Goal: Contribute content

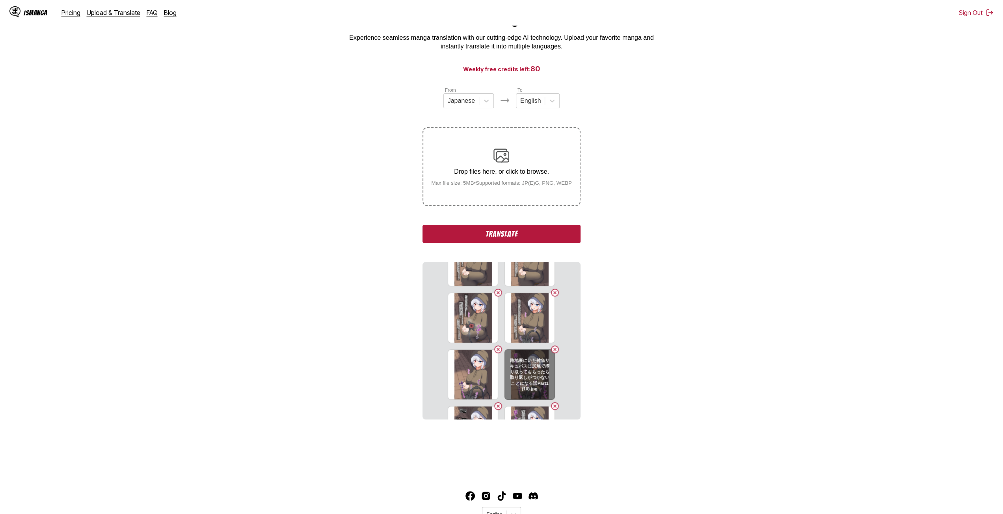
scroll to position [158, 0]
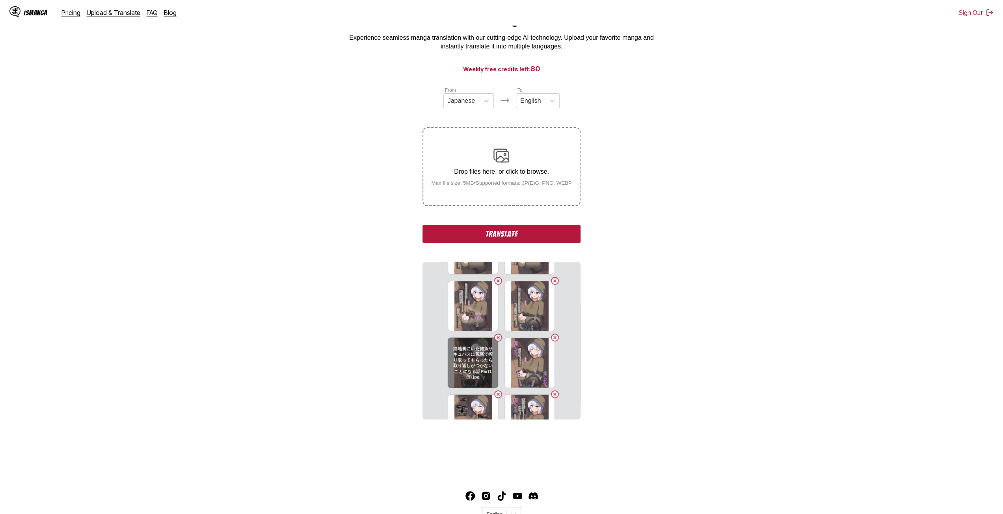
click at [495, 335] on button "Delete image" at bounding box center [497, 337] width 9 height 9
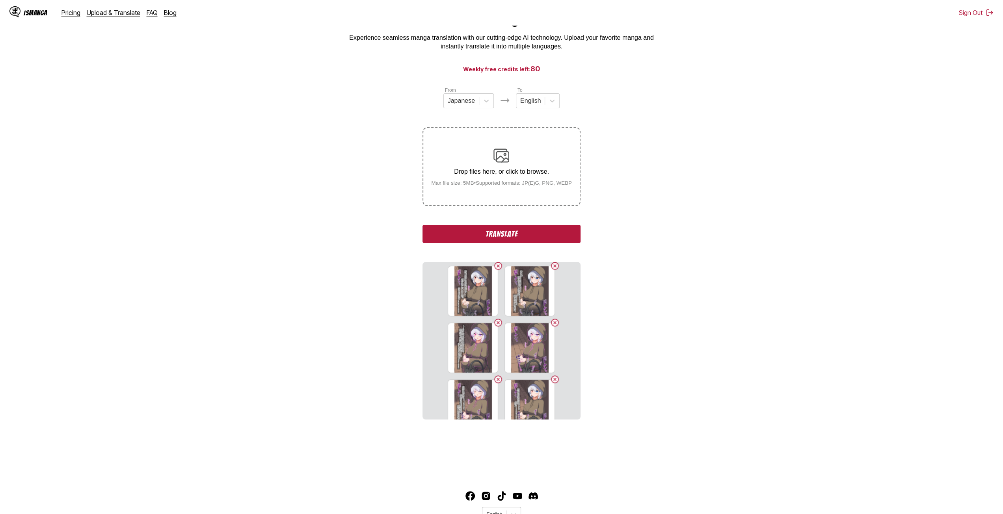
scroll to position [355, 0]
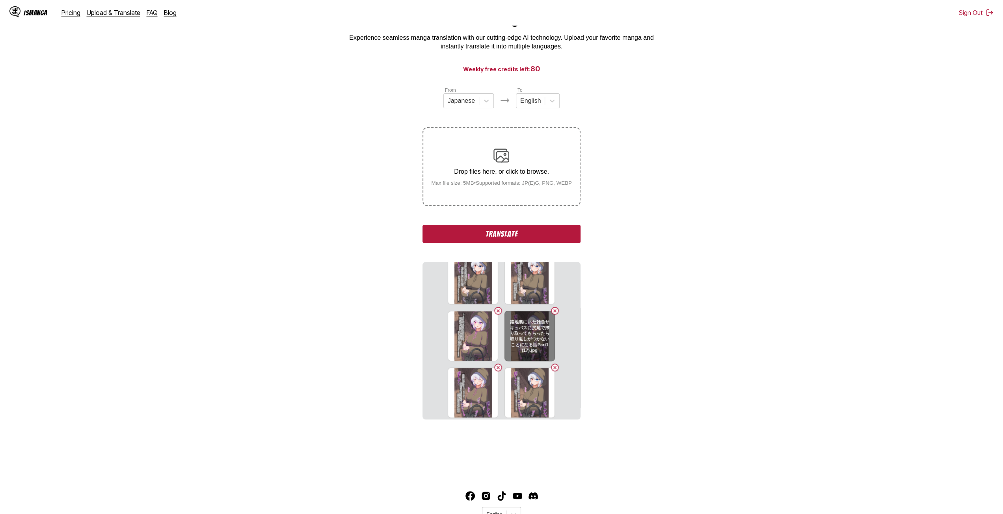
click at [553, 311] on button "Delete image" at bounding box center [554, 310] width 9 height 9
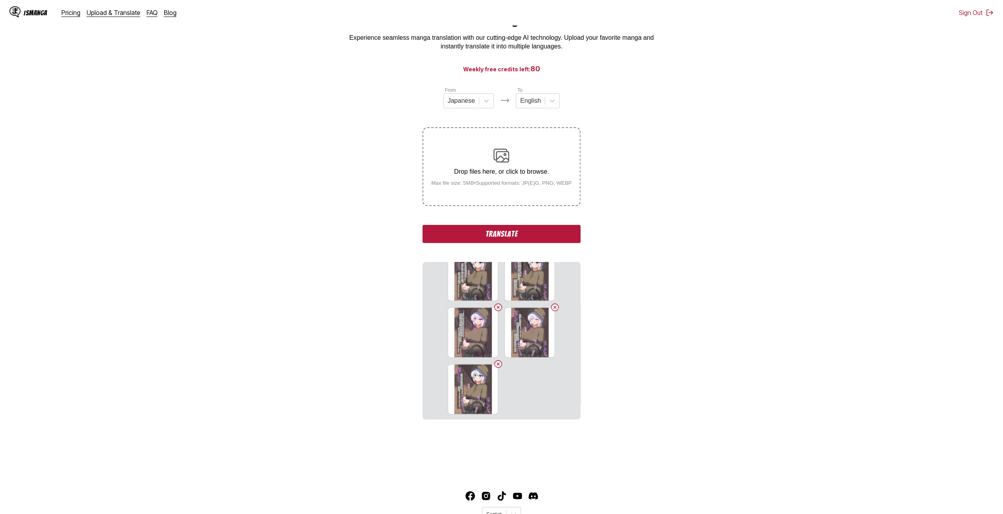
scroll to position [359, 0]
click at [504, 186] on small "Max file size: 5MB • Supported formats: JP(E)G, PNG, WEBP" at bounding box center [501, 183] width 153 height 6
click at [0, 0] on input "Drop files here, or click to browse. Max file size: 5MB • Supported formats: JP…" at bounding box center [0, 0] width 0 height 0
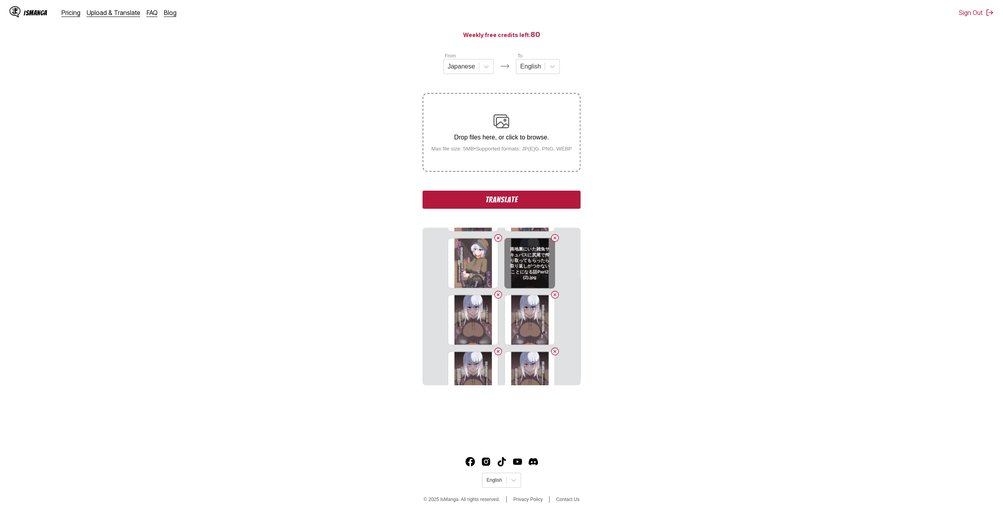
scroll to position [438, 0]
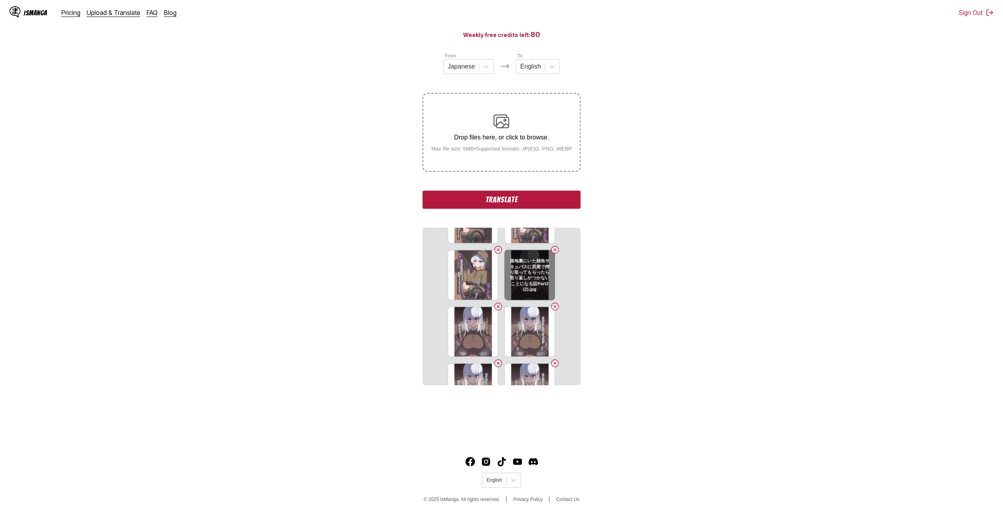
click at [552, 249] on button "Delete image" at bounding box center [554, 249] width 9 height 9
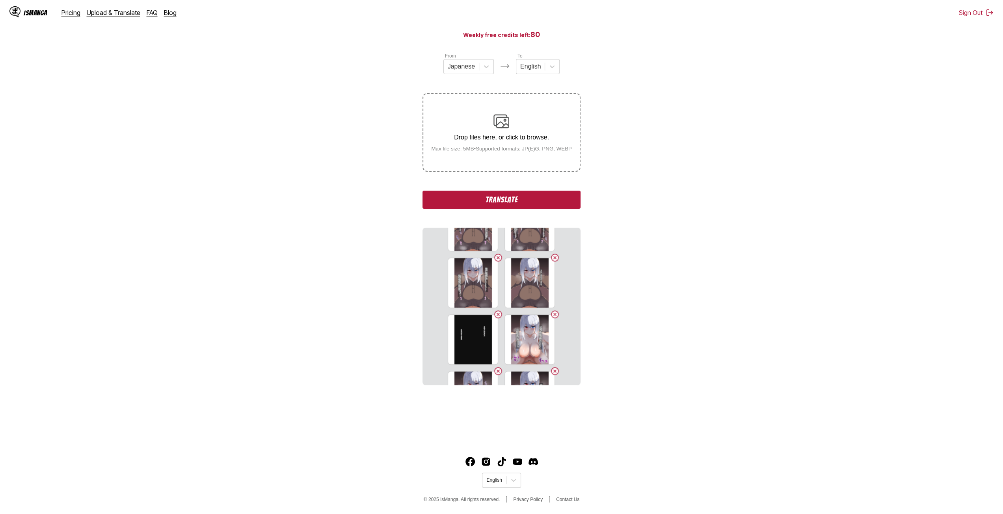
scroll to position [557, 0]
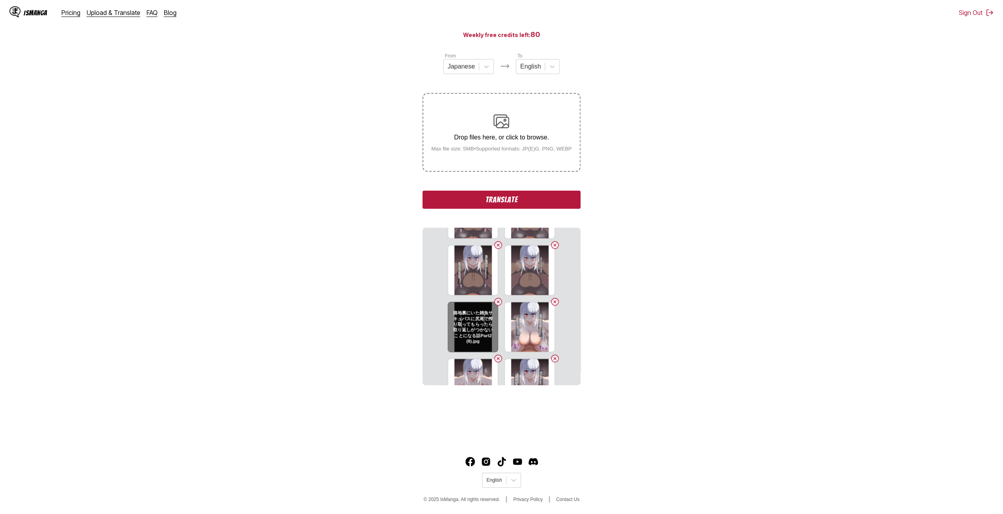
click at [495, 300] on button "Delete image" at bounding box center [497, 301] width 9 height 9
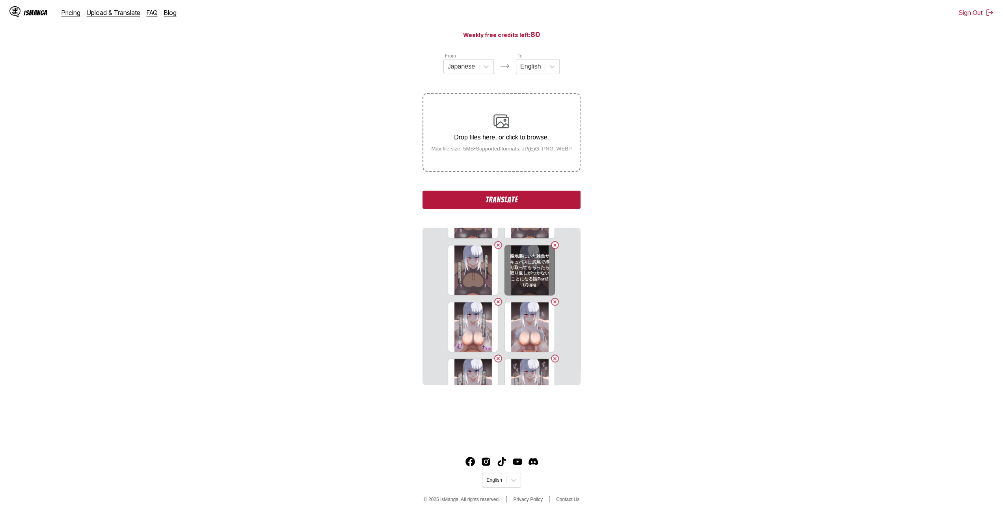
click at [554, 244] on button "Delete image" at bounding box center [554, 244] width 9 height 9
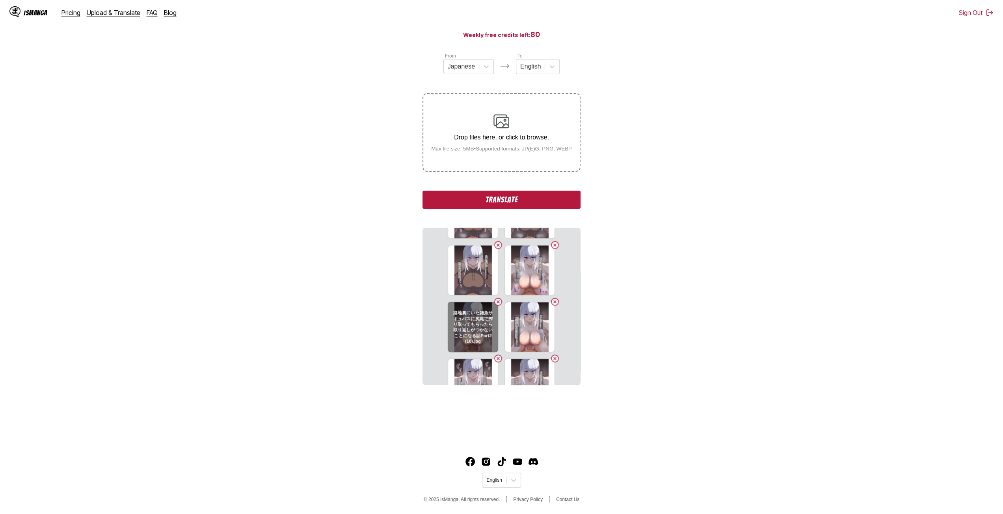
click at [497, 302] on button "Delete image" at bounding box center [497, 301] width 9 height 9
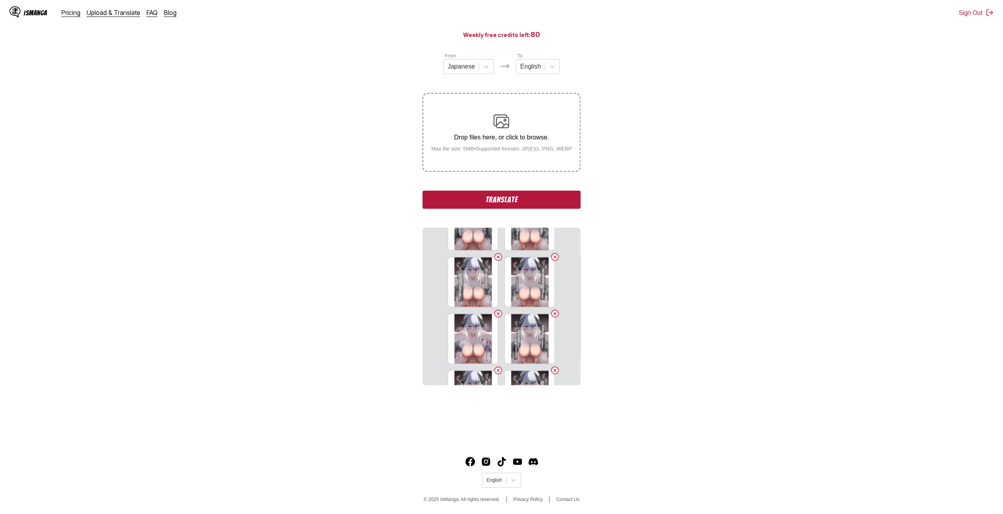
scroll to position [793, 0]
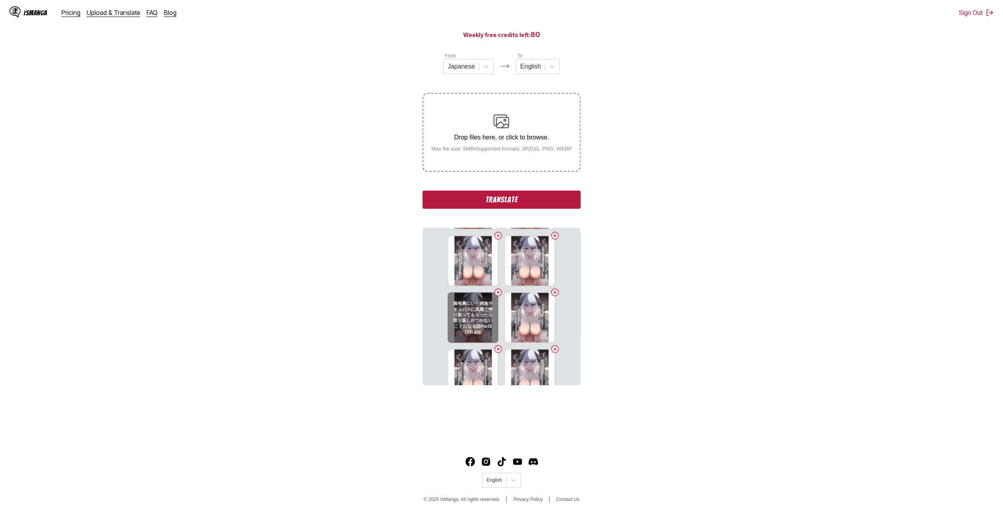
click at [495, 294] on button "Delete image" at bounding box center [497, 292] width 9 height 9
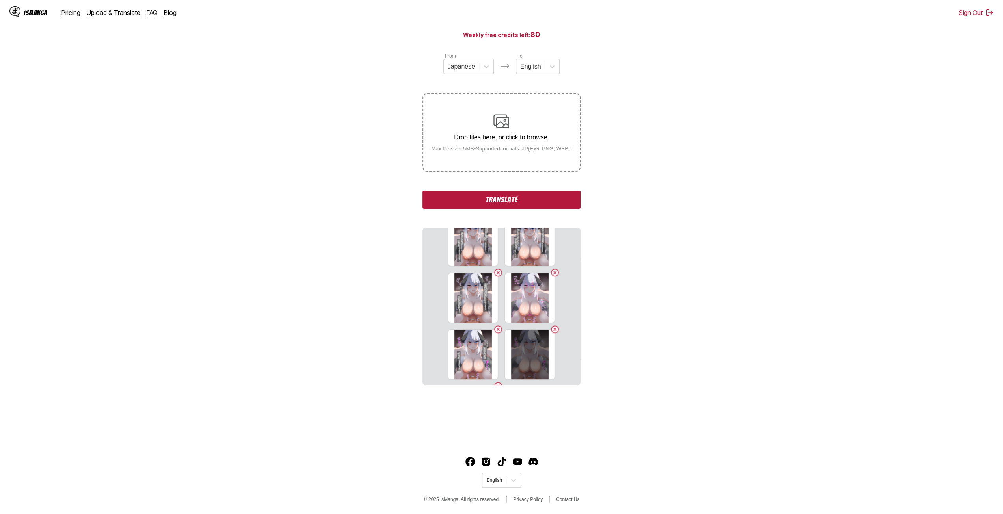
scroll to position [872, 0]
click at [554, 274] on button "Delete image" at bounding box center [554, 270] width 9 height 9
click at [493, 330] on button "Delete image" at bounding box center [497, 328] width 9 height 9
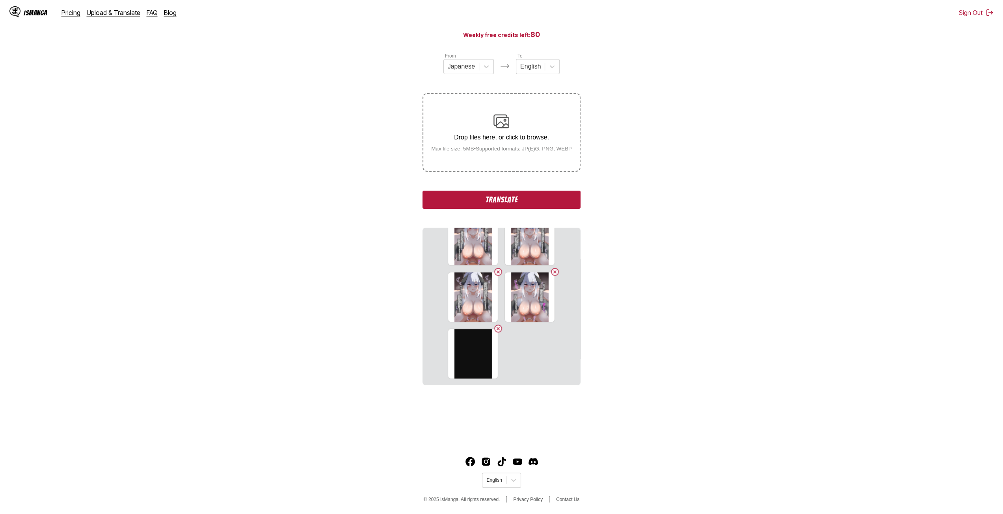
scroll to position [814, 0]
click at [510, 147] on div "Drop files here, or click to browse. Max file size: 5MB • Supported formats: JP…" at bounding box center [501, 133] width 153 height 38
click at [0, 0] on input "Drop files here, or click to browse. Max file size: 5MB • Supported formats: JP…" at bounding box center [0, 0] width 0 height 0
